Goal: Find specific page/section: Find specific page/section

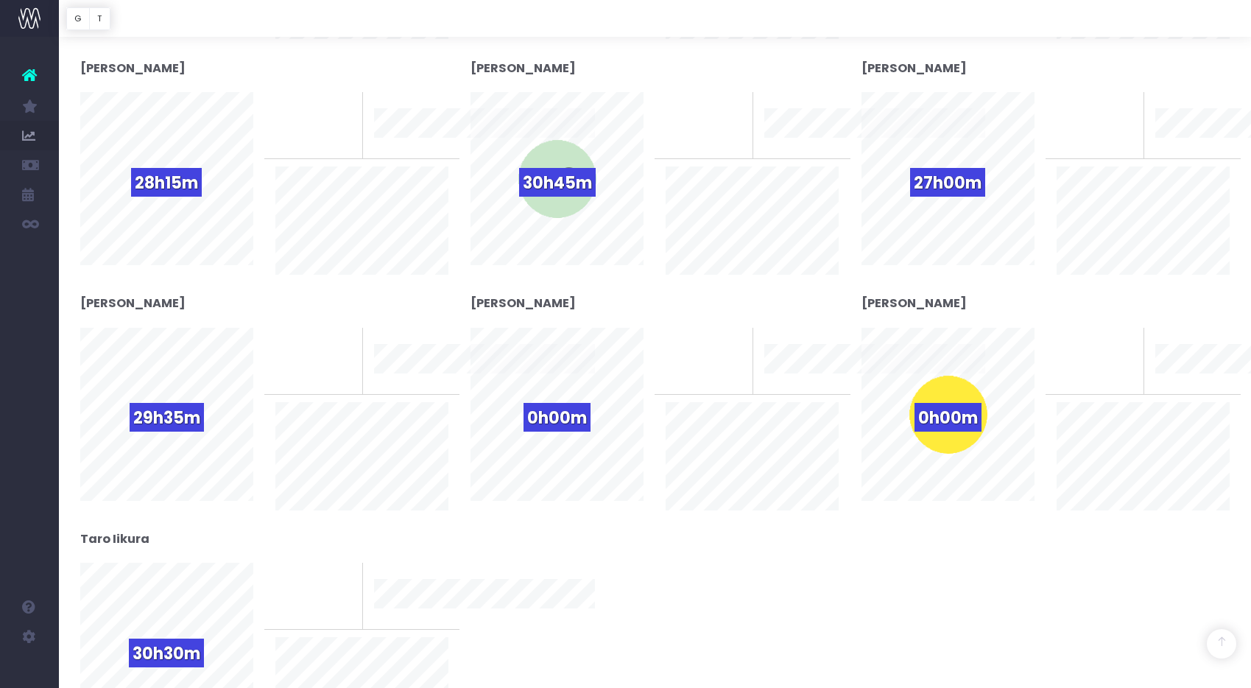
scroll to position [1089, 0]
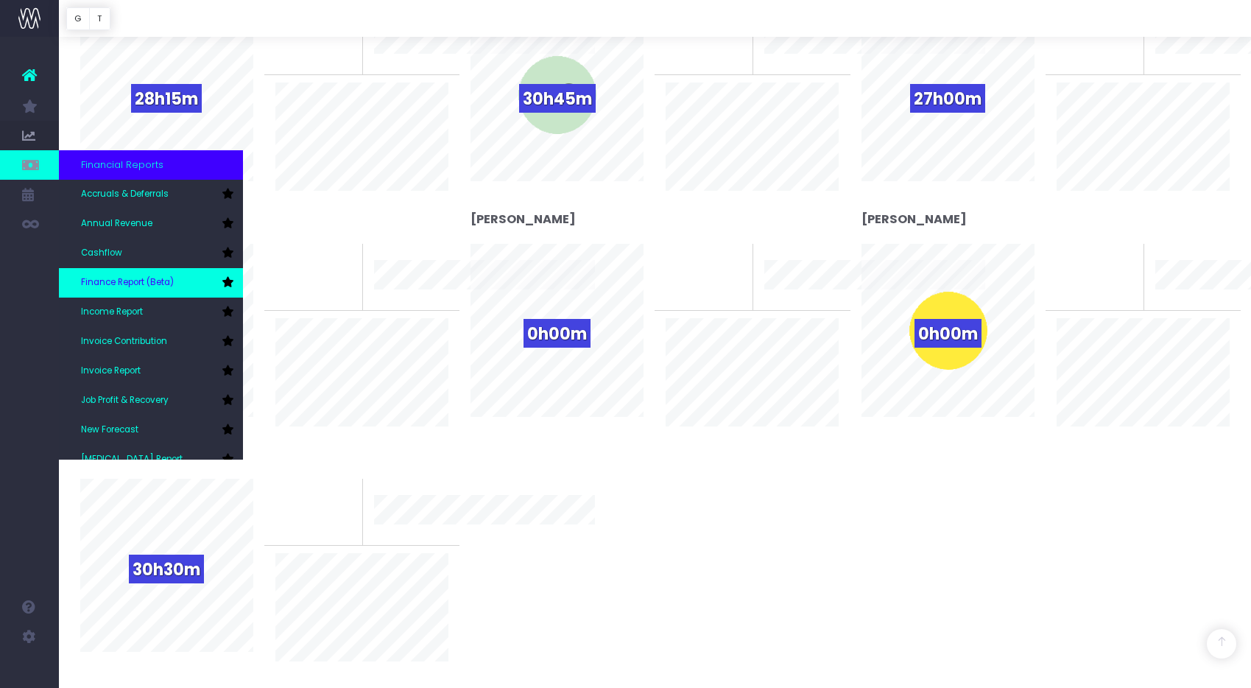
click at [139, 275] on link "Finance Report (Beta)" at bounding box center [151, 282] width 184 height 29
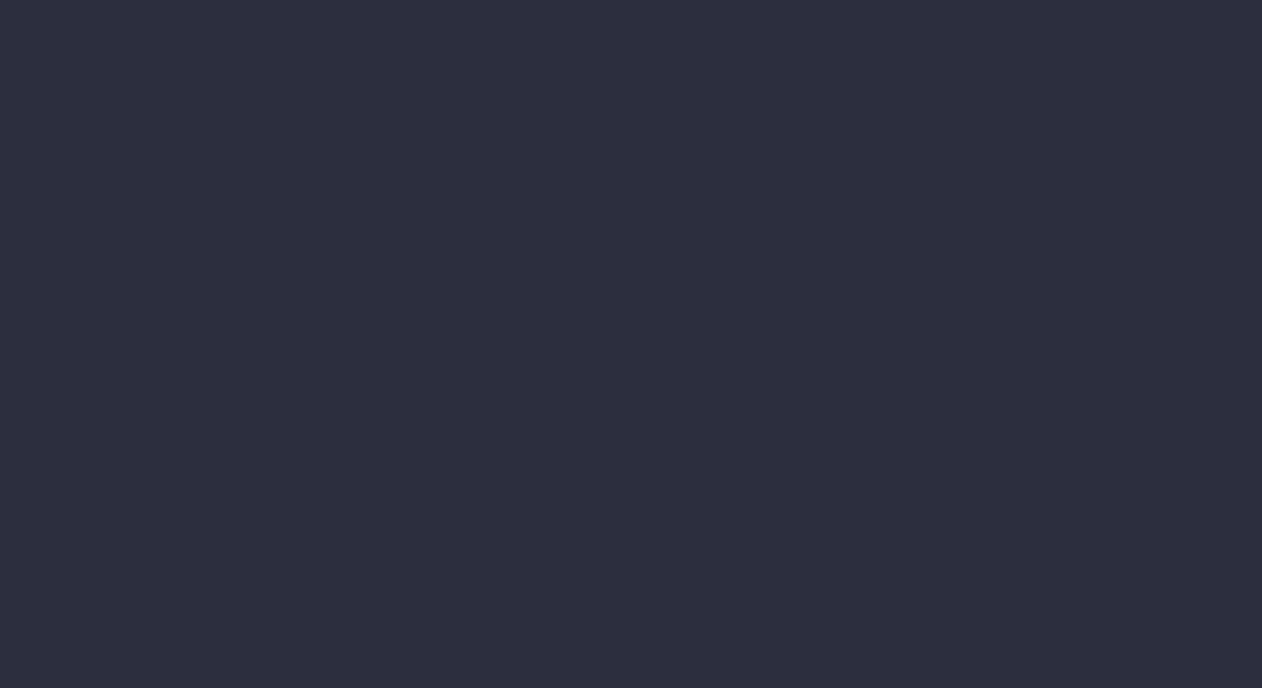
select select "finances"
select select "job"
select select "billing"
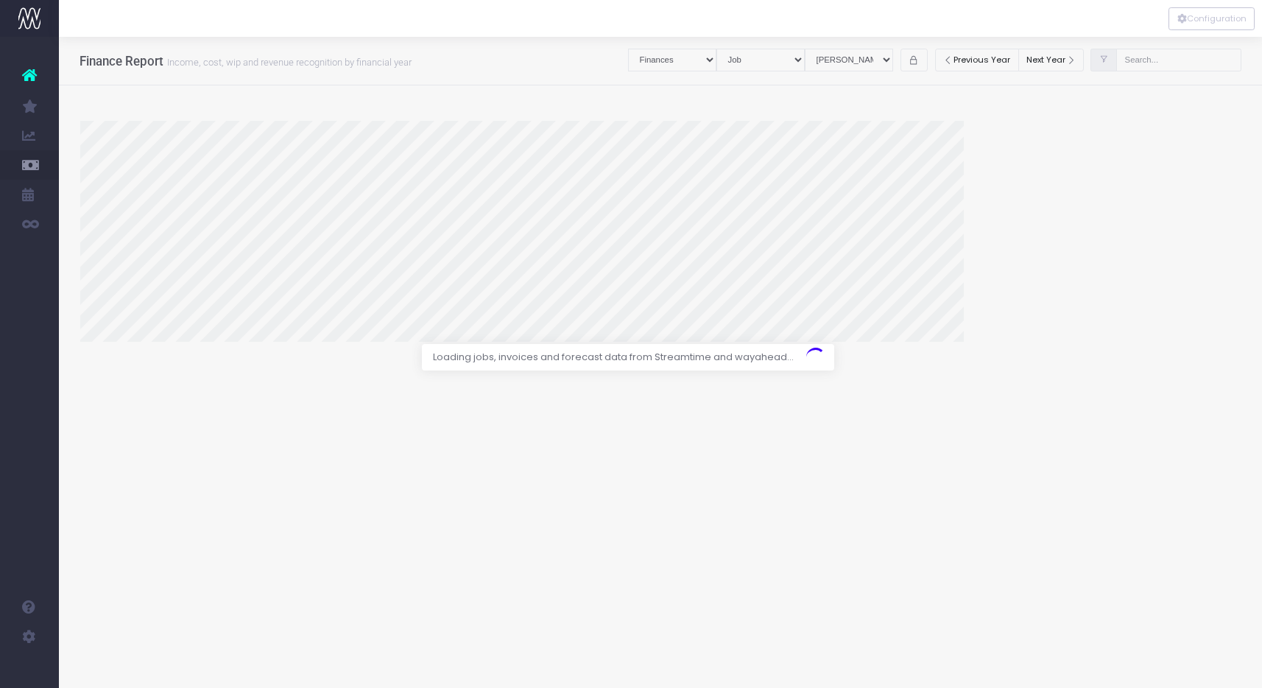
click at [119, 193] on span "Accruals & Deferrals" at bounding box center [100, 194] width 38 height 39
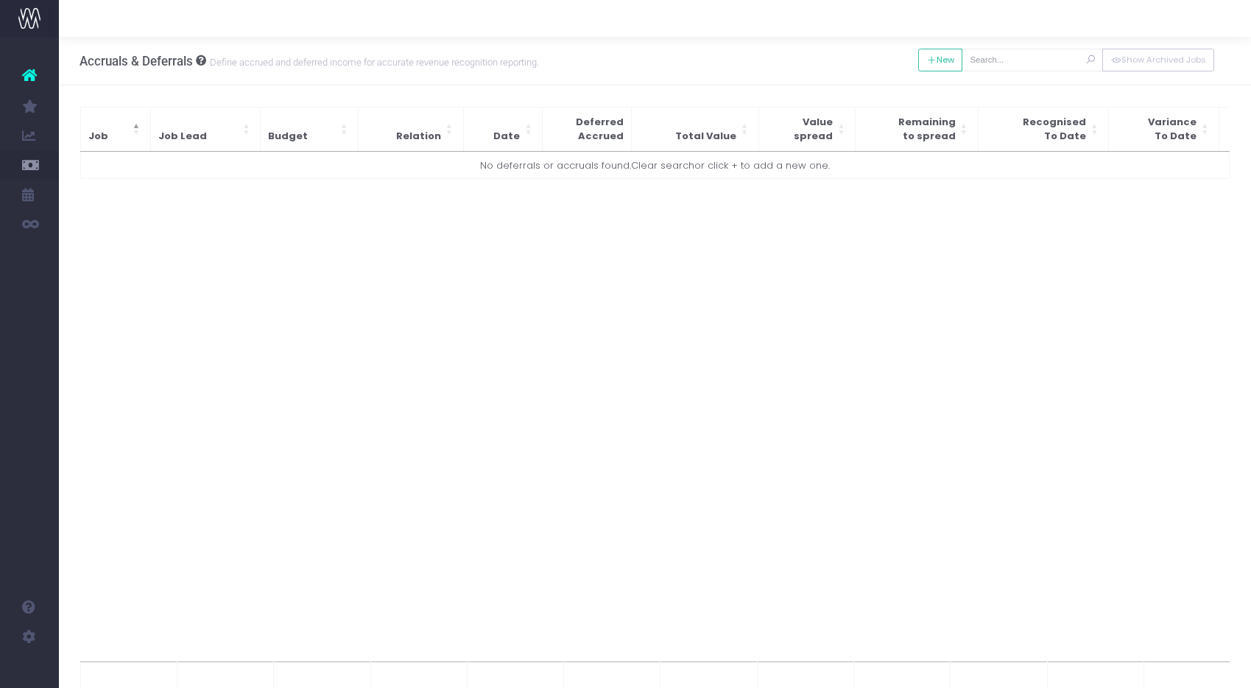
click at [32, 13] on img at bounding box center [29, 18] width 22 height 22
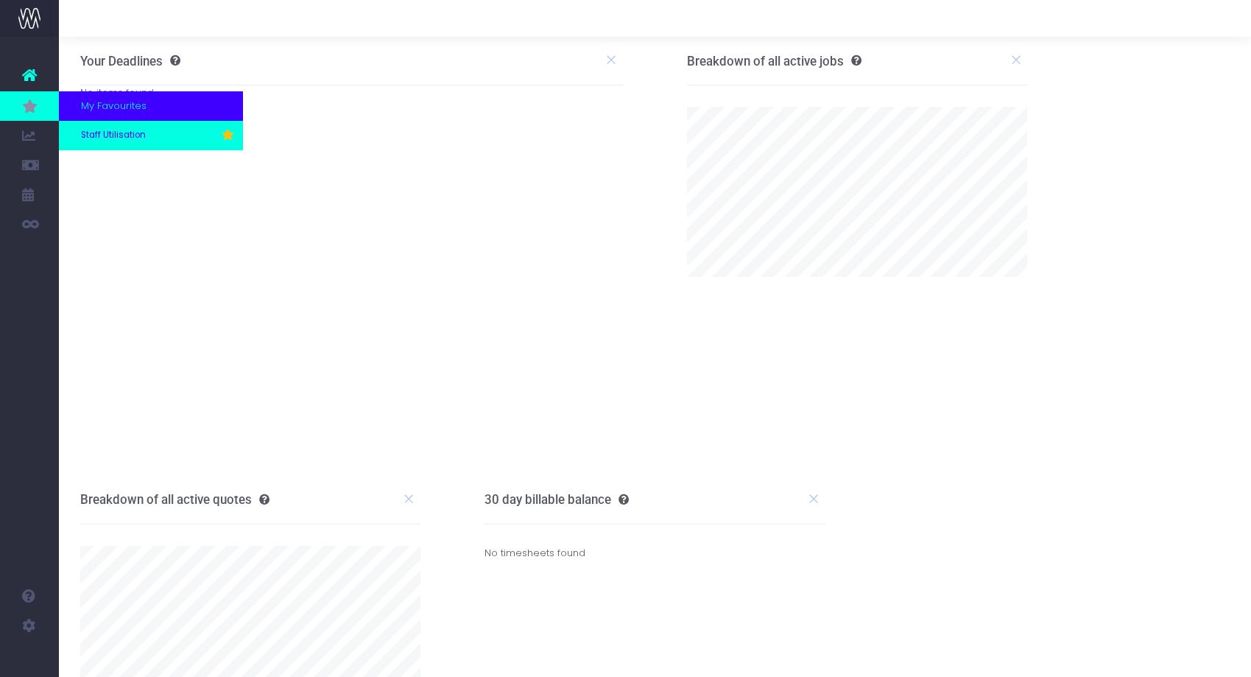
click at [95, 136] on span "Staff Utilisation" at bounding box center [113, 135] width 65 height 13
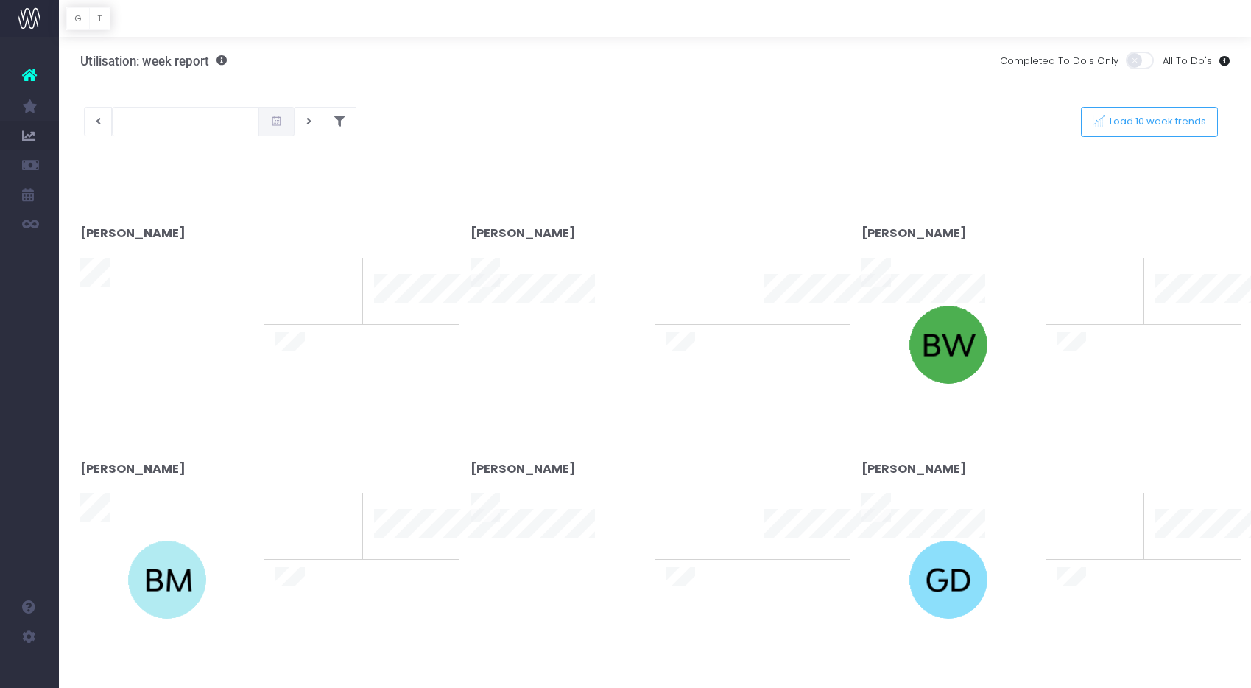
type input "[DATE]"
